Goal: Check status: Check status

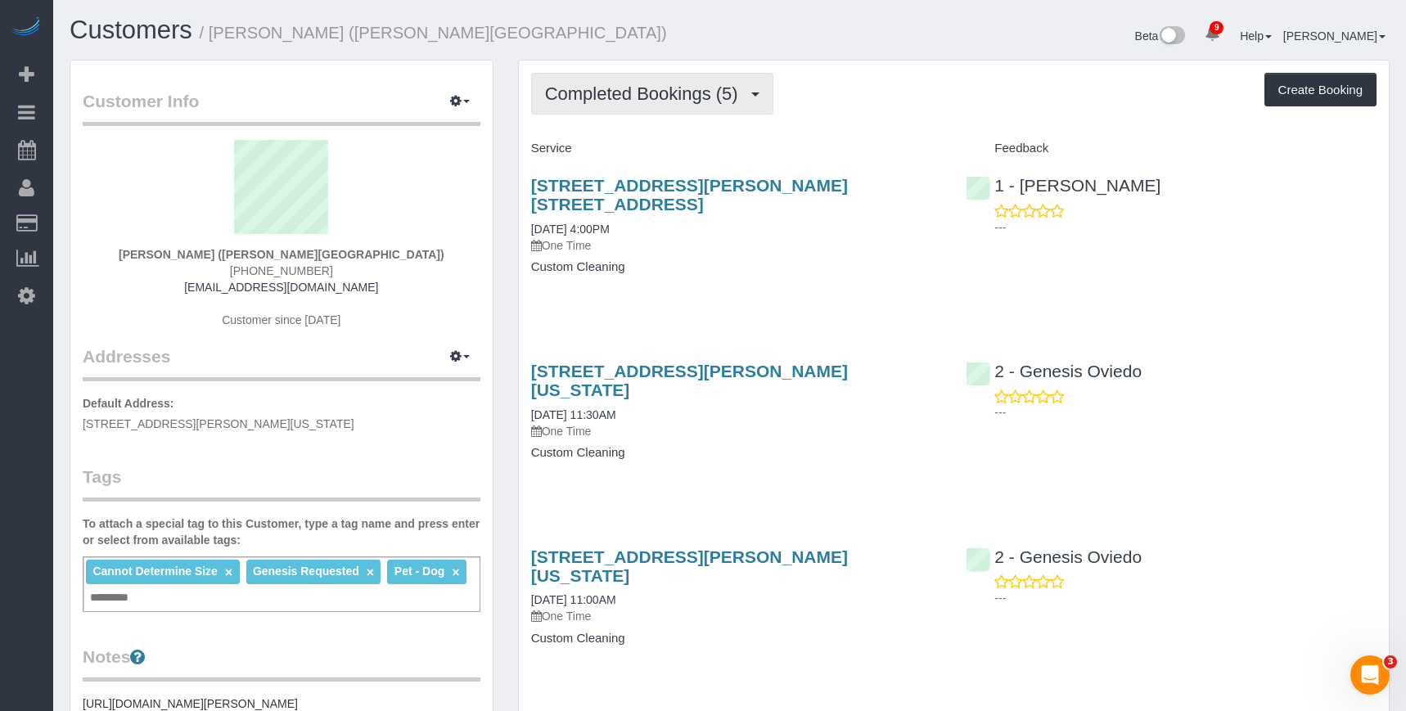
click at [686, 95] on span "Completed Bookings (5)" at bounding box center [645, 93] width 201 height 20
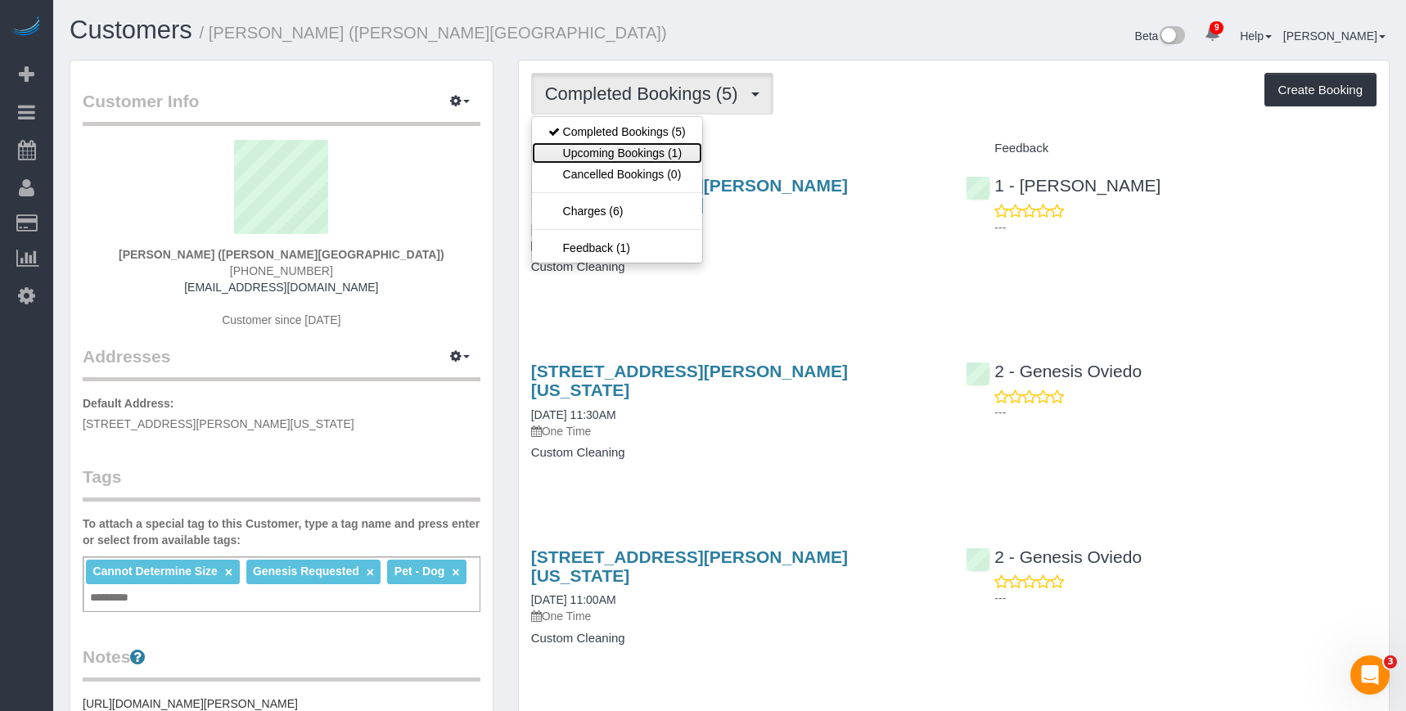
click at [656, 156] on link "Upcoming Bookings (1)" at bounding box center [617, 152] width 170 height 21
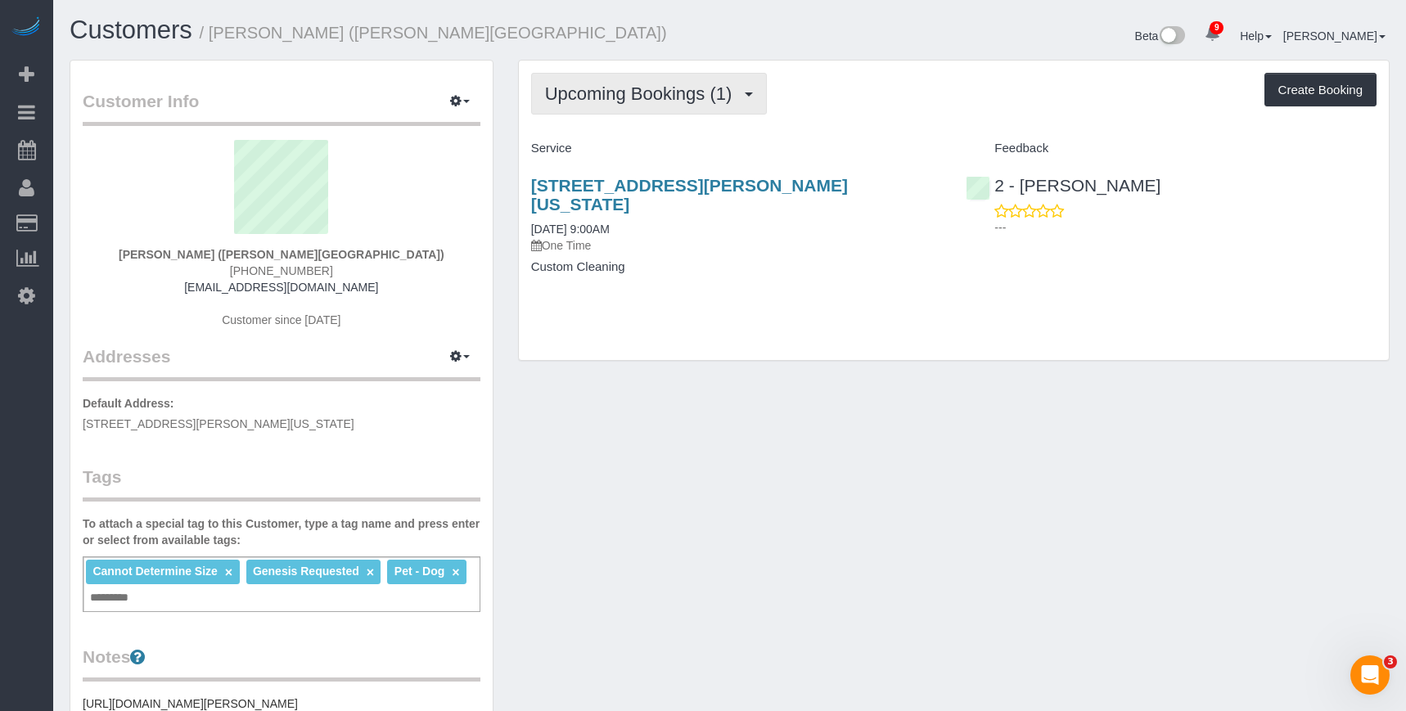
click at [650, 91] on span "Upcoming Bookings (1)" at bounding box center [643, 93] width 196 height 20
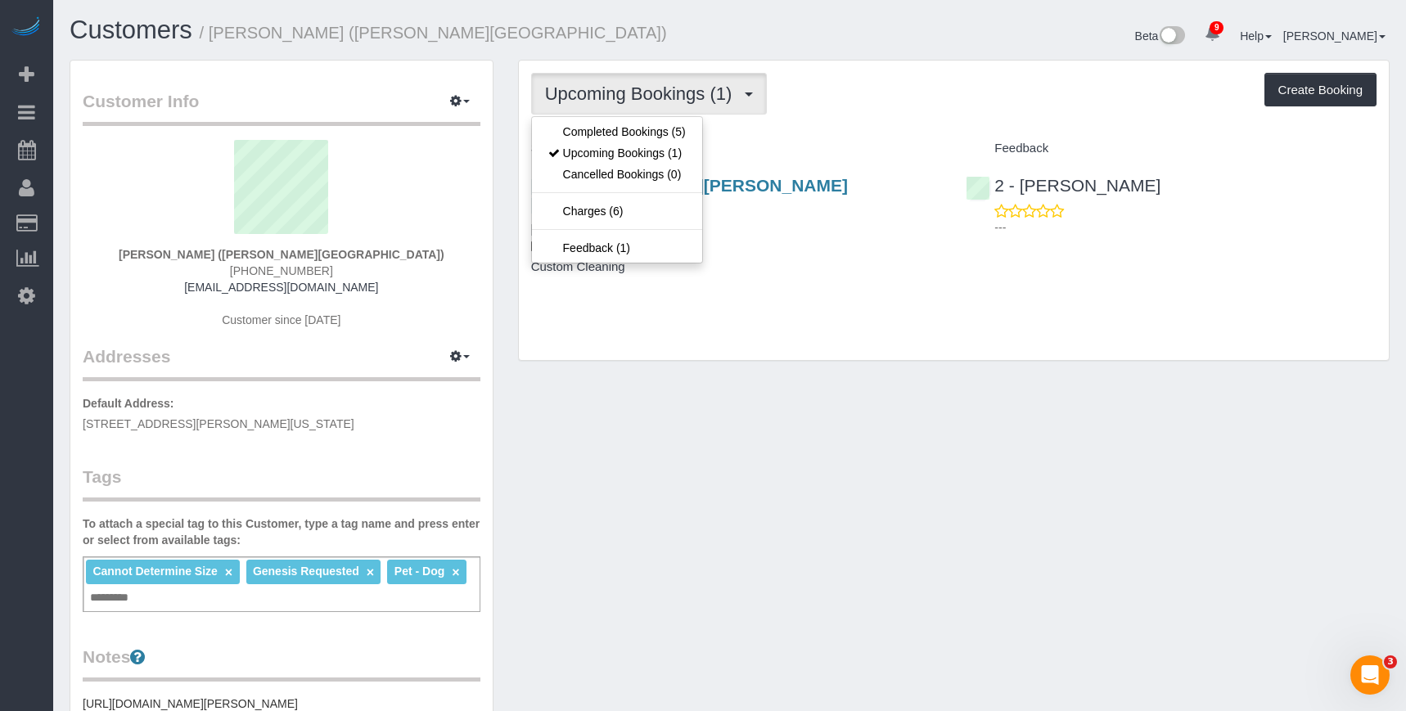
click at [650, 91] on span "Upcoming Bookings (1)" at bounding box center [643, 93] width 196 height 20
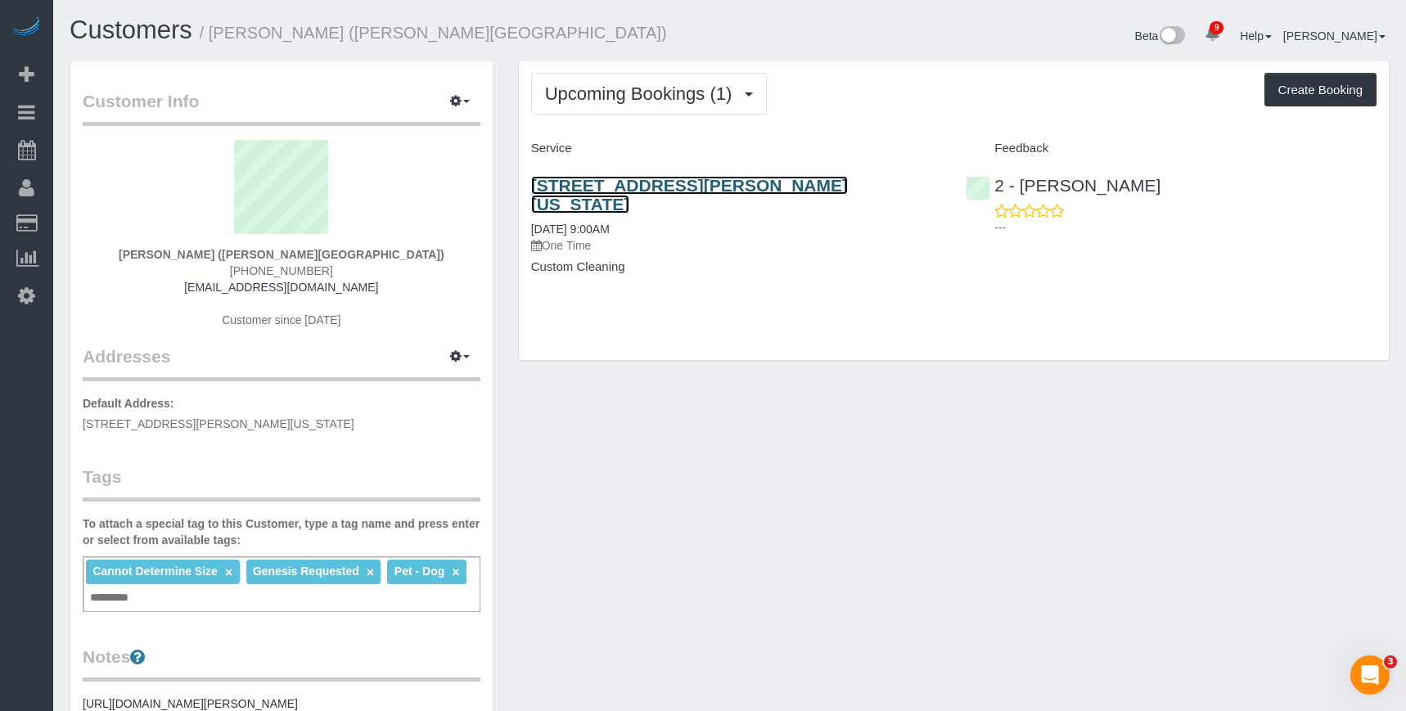
click at [731, 182] on link "116 John Street, Apt. 1702, New York, NY 10038" at bounding box center [689, 195] width 317 height 38
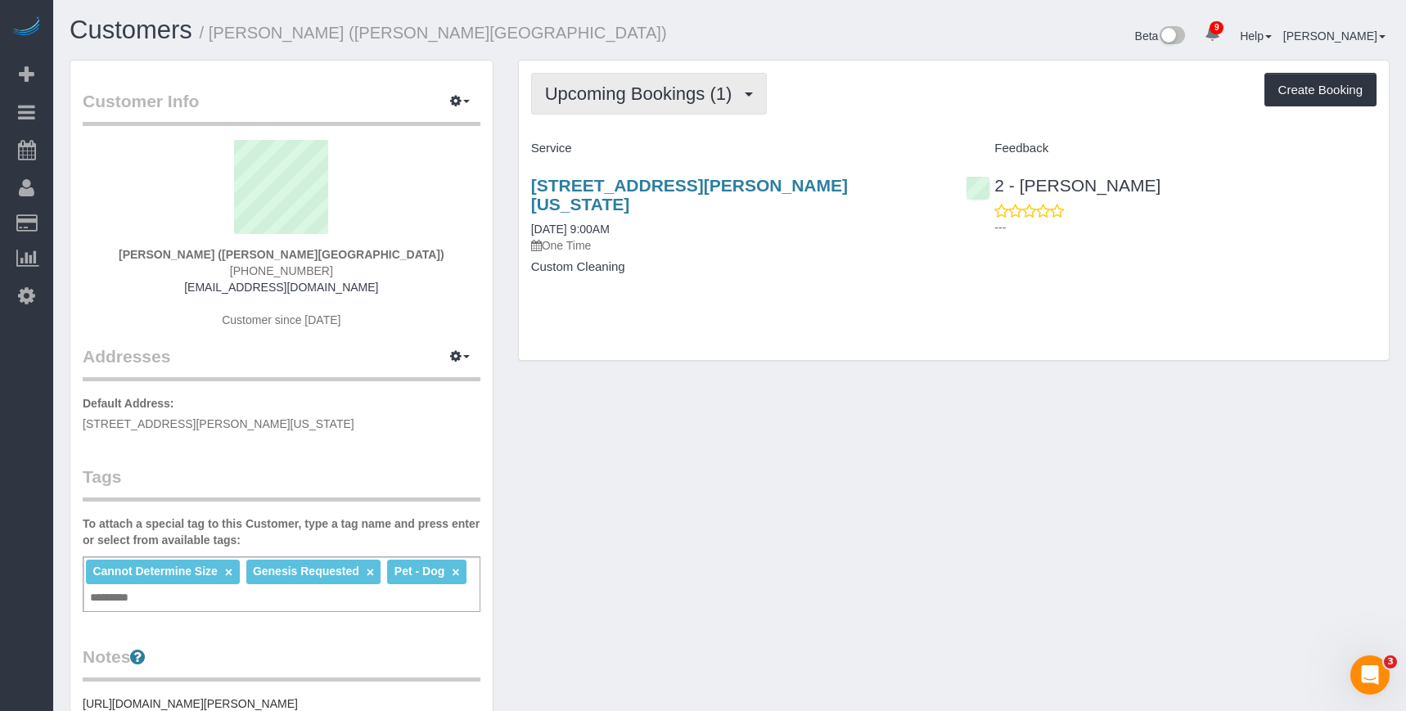
click at [620, 79] on button "Upcoming Bookings (1)" at bounding box center [649, 94] width 237 height 42
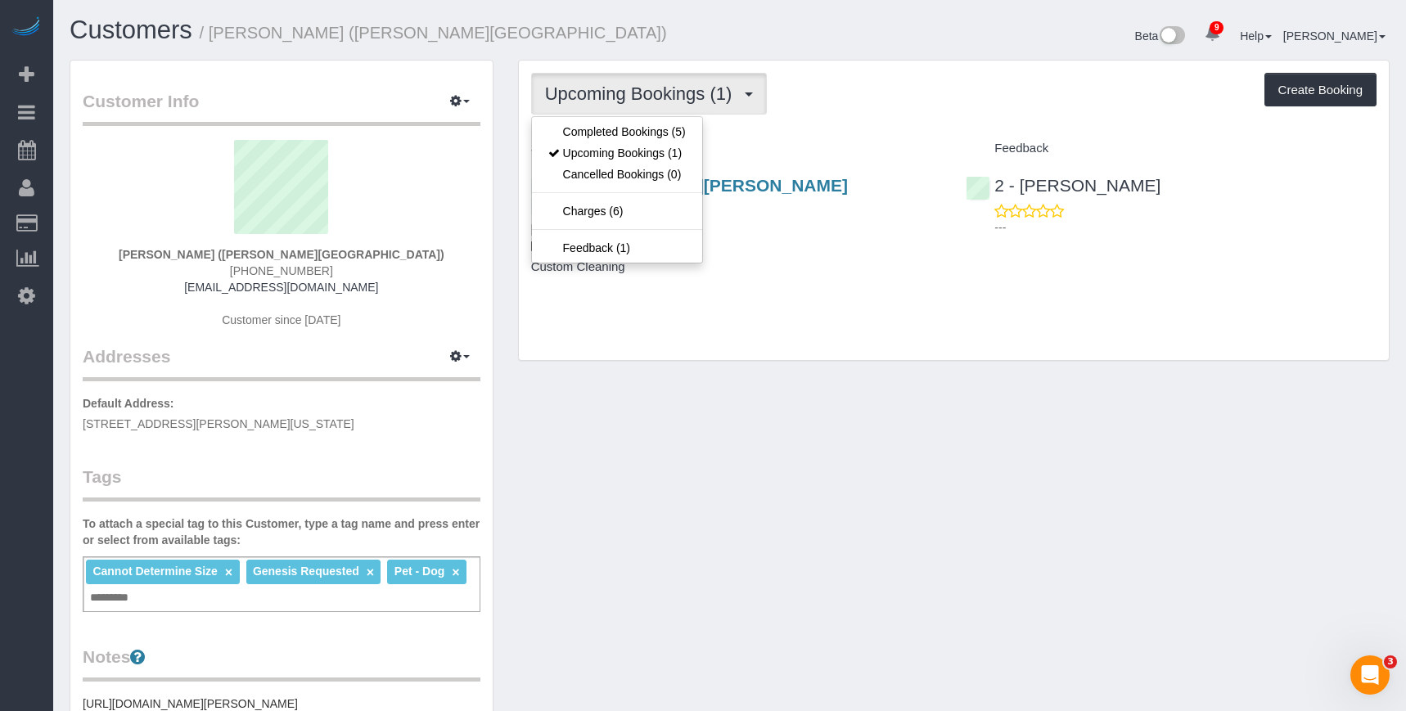
click at [608, 377] on div "Customer Info Edit Contact Info Send Message Email Preferences Special Sales Ta…" at bounding box center [729, 622] width 1345 height 1125
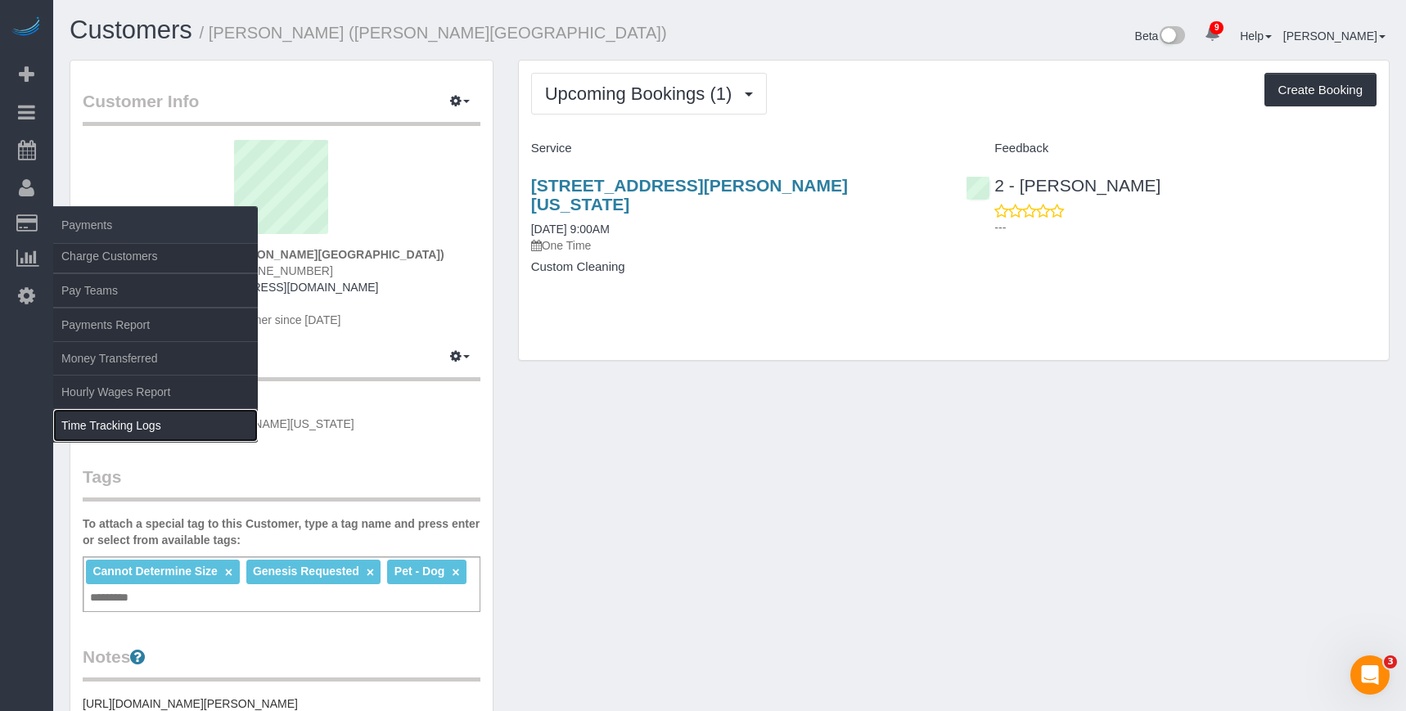
click at [129, 430] on link "Time Tracking Logs" at bounding box center [155, 425] width 205 height 33
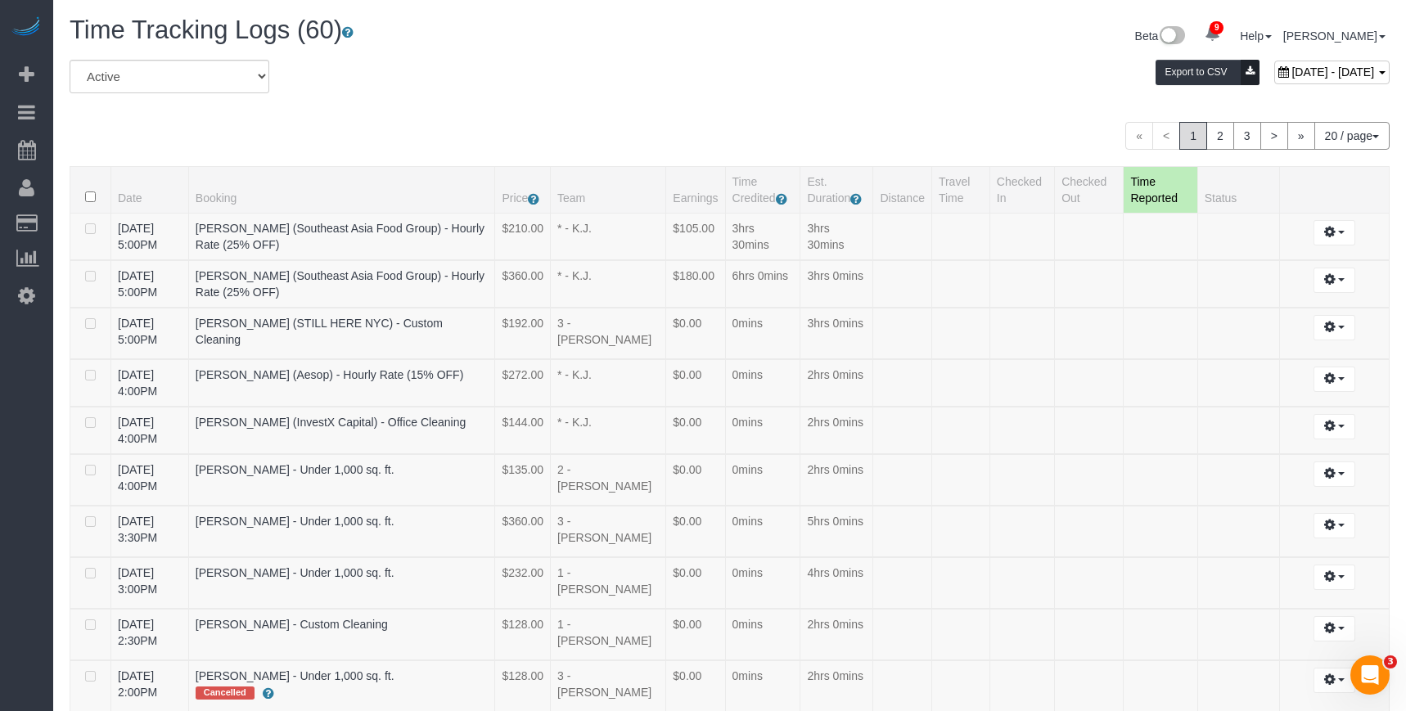
drag, startPoint x: 912, startPoint y: 9, endPoint x: 879, endPoint y: 87, distance: 84.4
click at [879, 87] on div "August 15, 2025 - August 15, 2025 Export to CSV" at bounding box center [954, 76] width 896 height 33
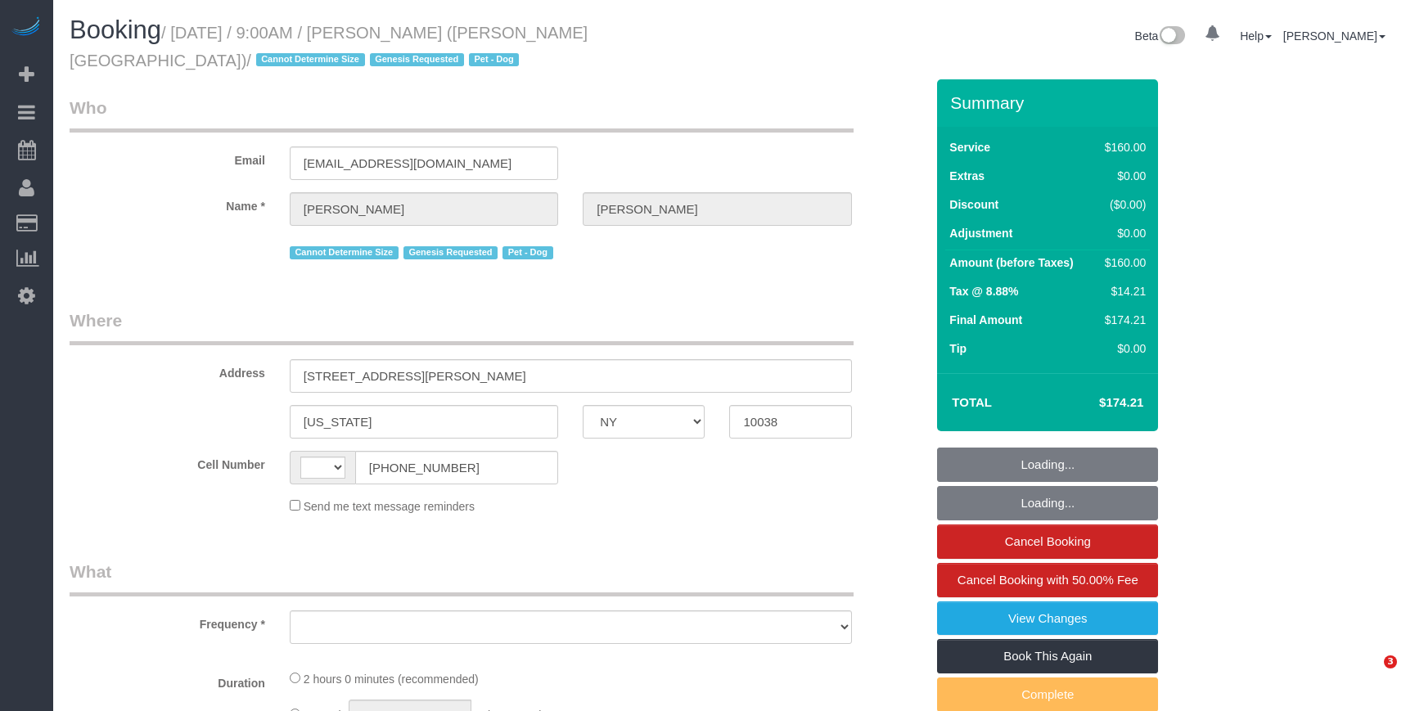
select select "NY"
select select "string:[GEOGRAPHIC_DATA]"
select select "object:632"
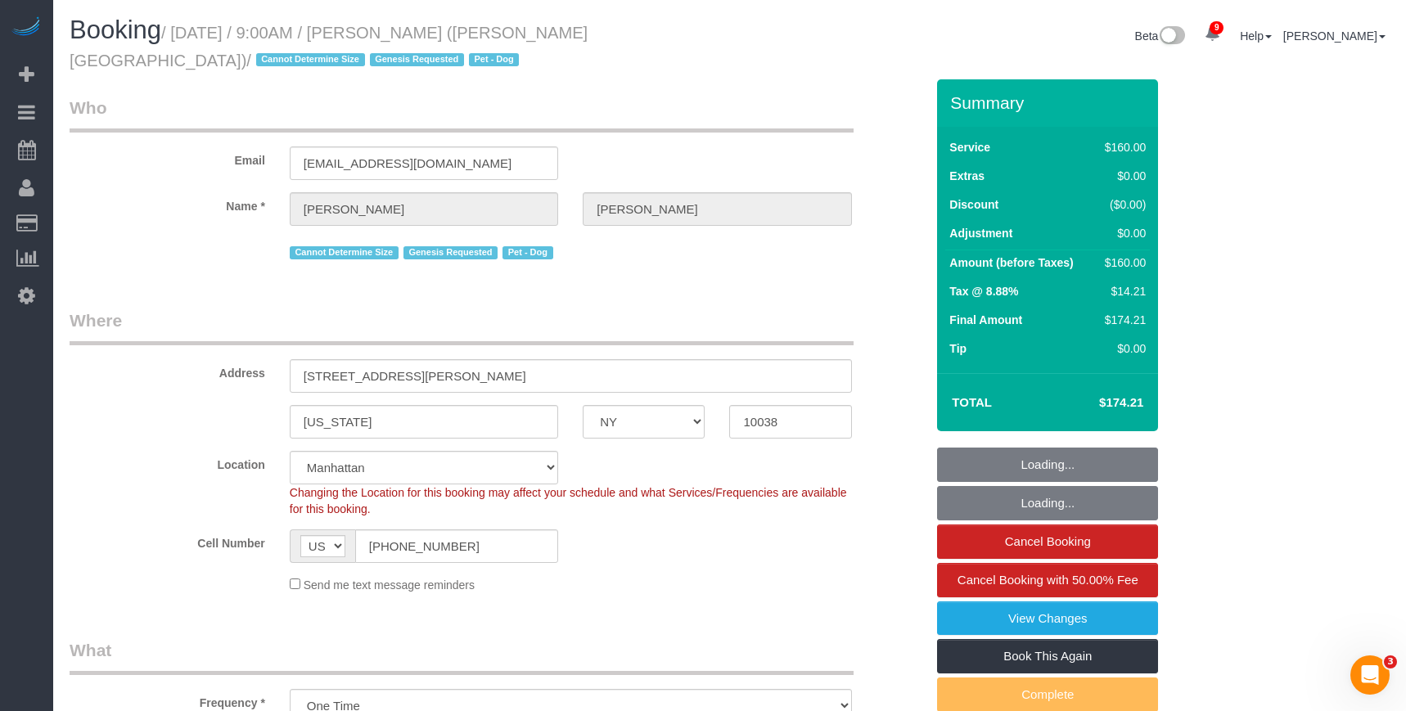
select select "string:stripe-pm_1Rw2sN4VGloSiKo7asNigdh0"
select select "object:719"
select select "number:56"
select select "number:72"
select select "number:13"
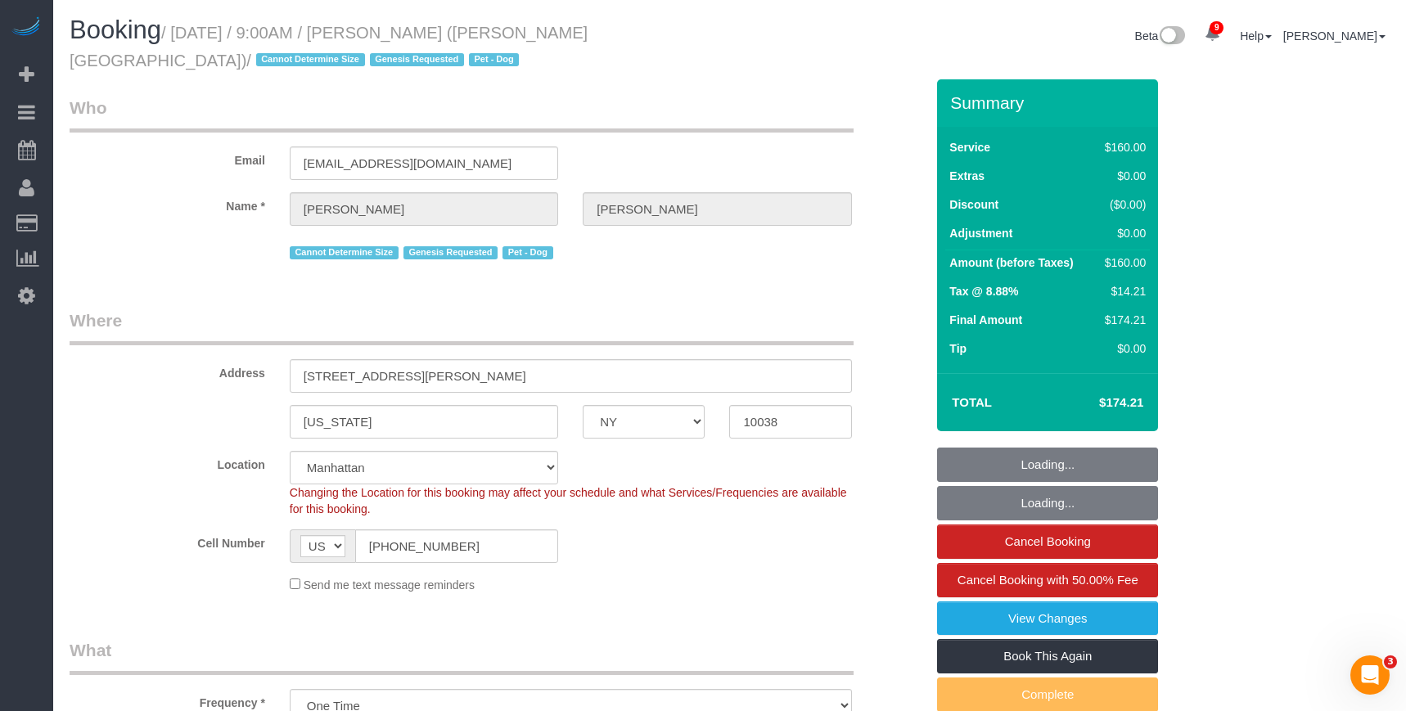
select select "number:5"
select select "spot1"
